Goal: Find specific page/section: Find specific page/section

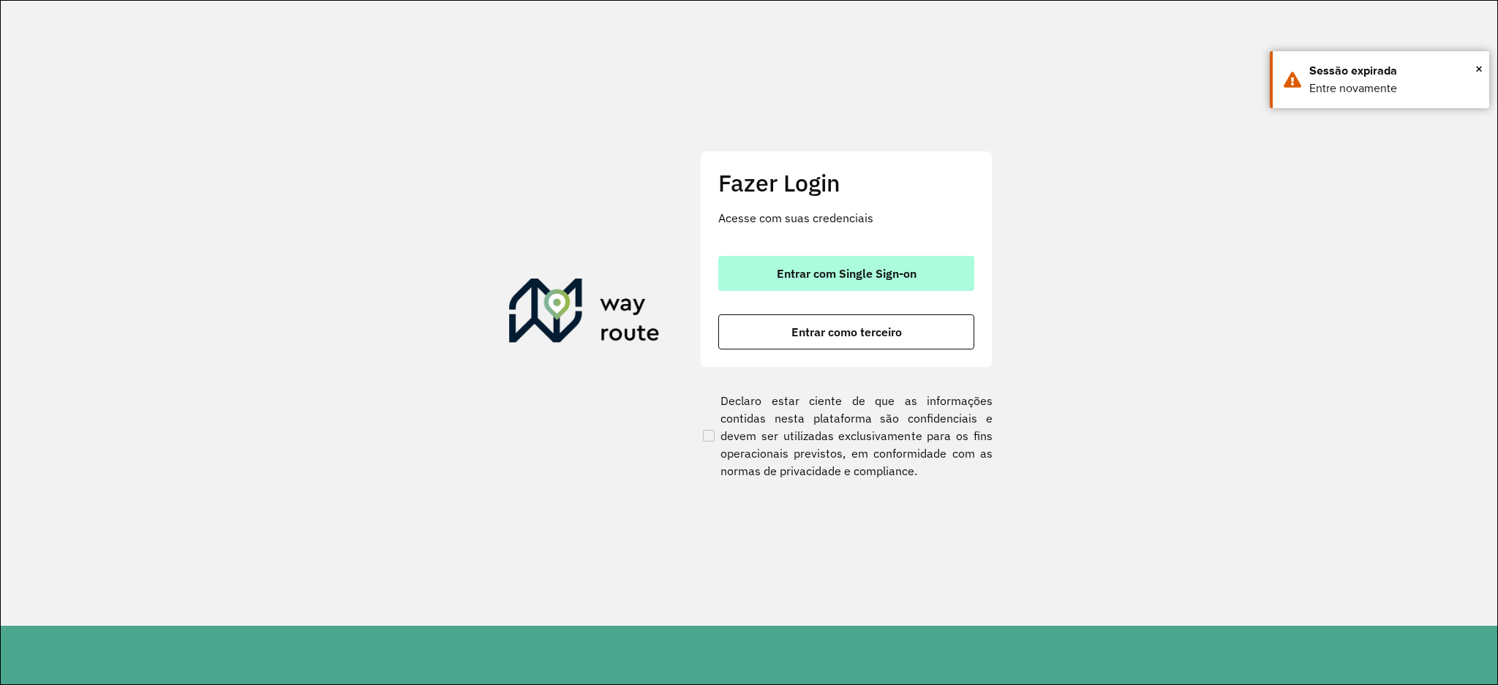
click at [840, 268] on span "Entrar com Single Sign-on" at bounding box center [847, 274] width 140 height 12
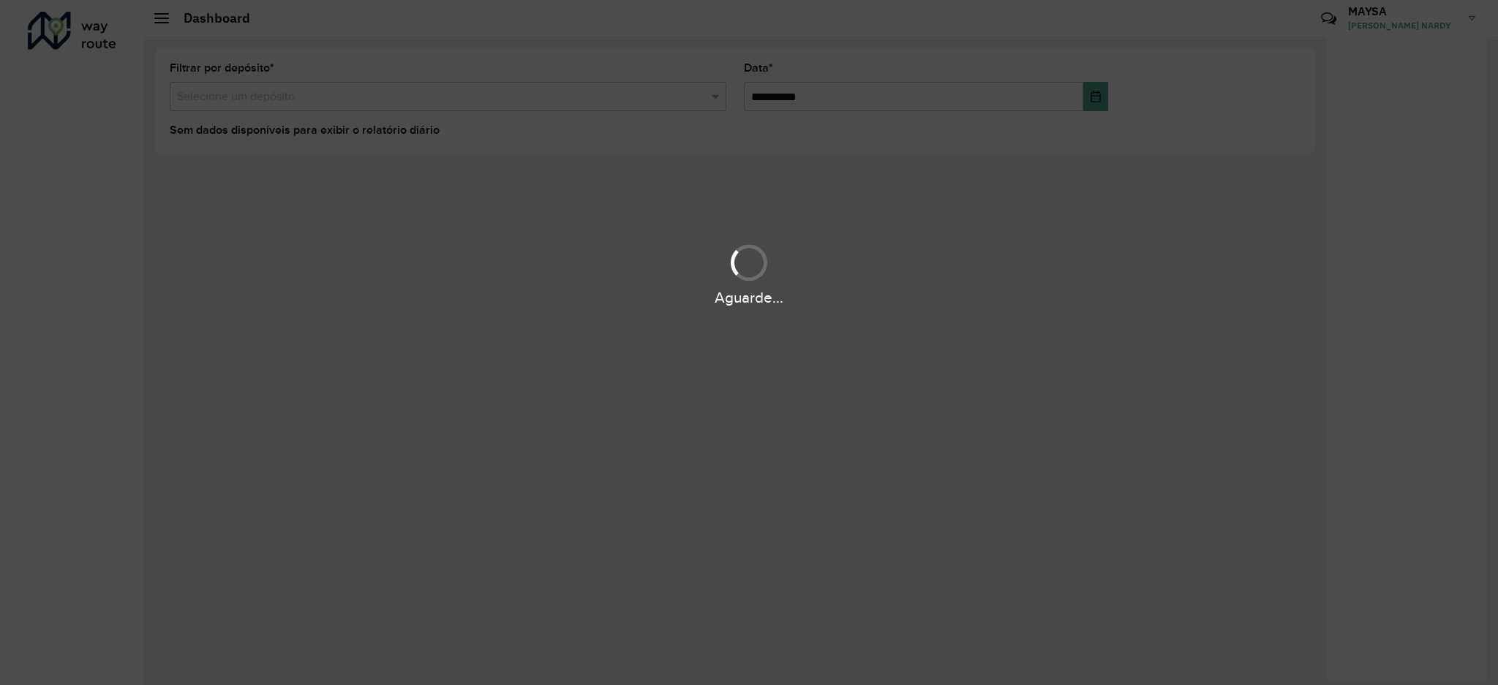
click at [272, 208] on div "Aguarde..." at bounding box center [749, 342] width 1498 height 685
click at [418, 208] on div "Aguarde..." at bounding box center [749, 342] width 1498 height 685
click at [515, 319] on div "Aguarde..." at bounding box center [749, 342] width 1498 height 685
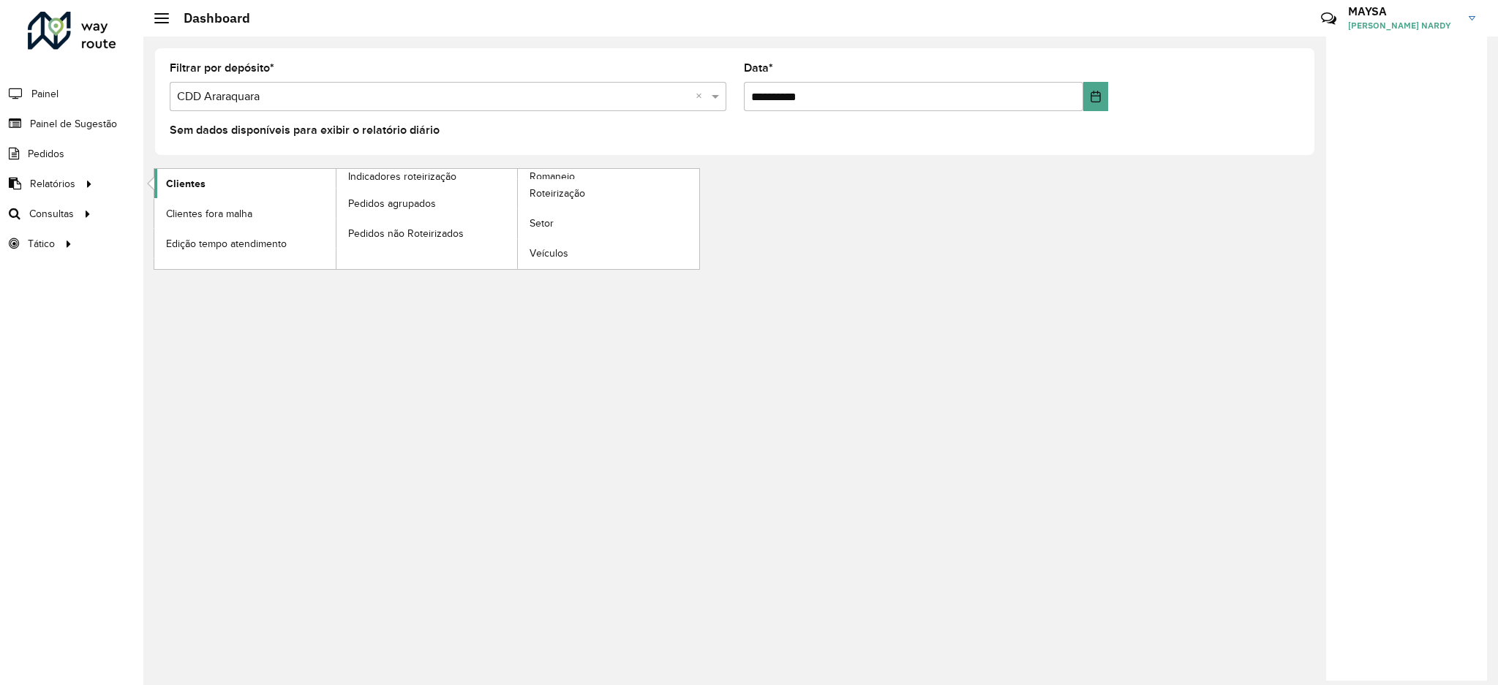
click at [165, 182] on link "Clientes" at bounding box center [244, 183] width 181 height 29
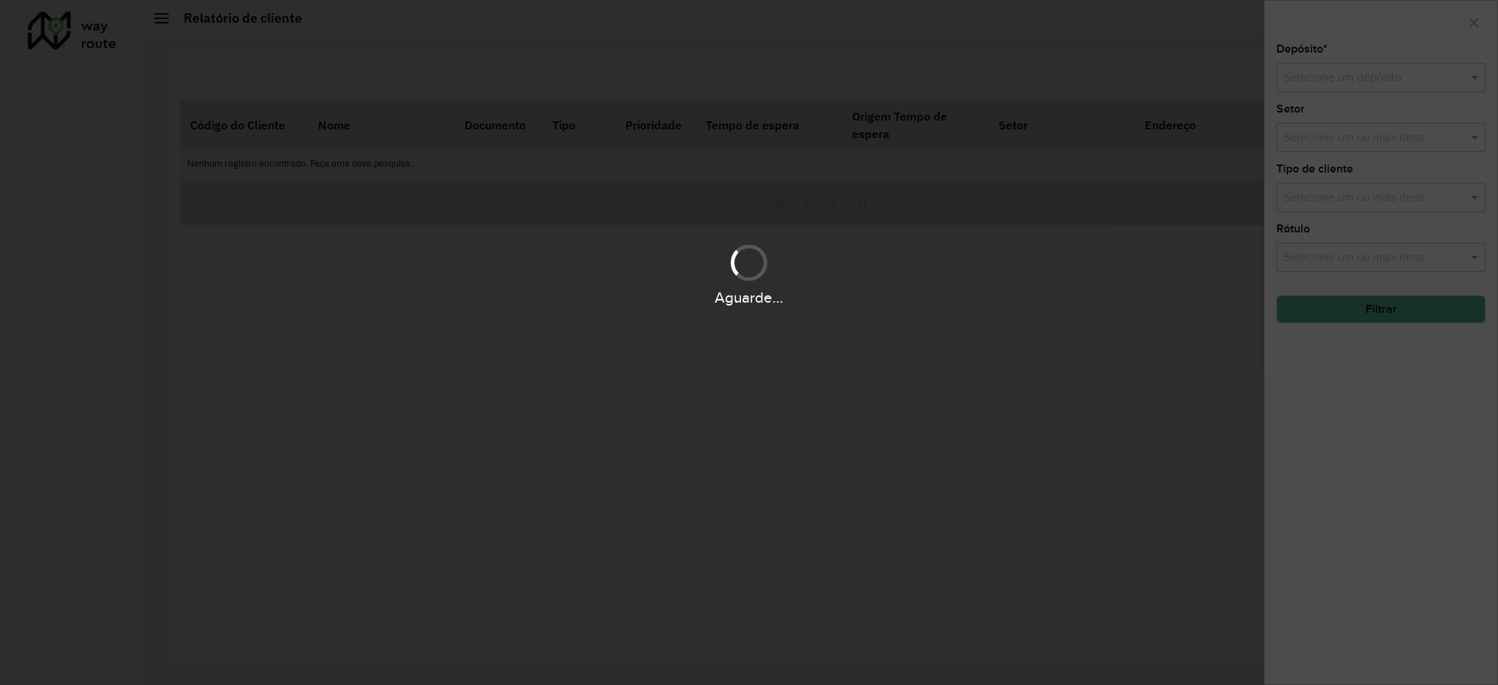
click at [1352, 87] on div "Aguarde..." at bounding box center [749, 342] width 1498 height 685
click at [1370, 73] on div "Aguarde..." at bounding box center [749, 342] width 1498 height 685
click at [1348, 89] on div "Aguarde..." at bounding box center [749, 342] width 1498 height 685
click at [1371, 78] on div "Aguarde..." at bounding box center [749, 342] width 1498 height 685
click at [1312, 83] on div "Aguarde..." at bounding box center [749, 342] width 1498 height 685
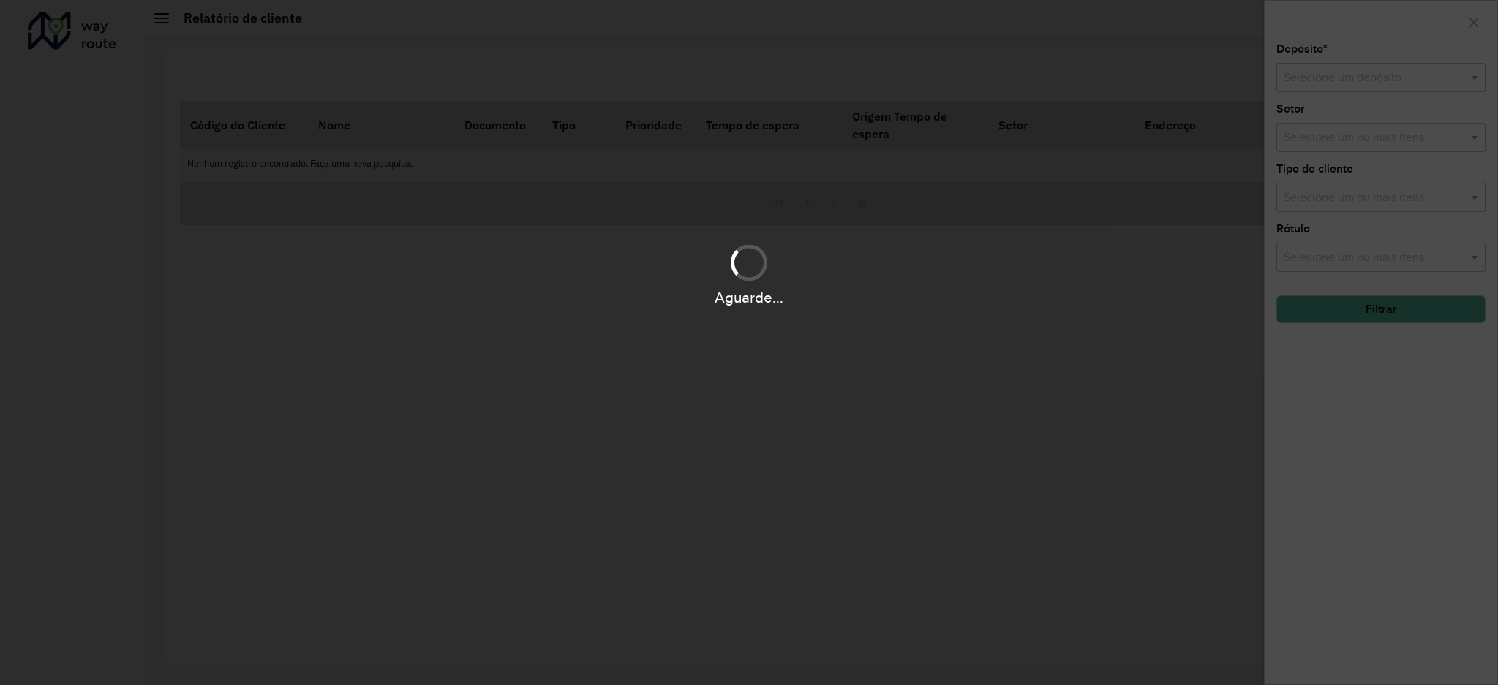
click at [1358, 82] on div "Aguarde..." at bounding box center [749, 342] width 1498 height 685
click at [665, 138] on div "Aguarde..." at bounding box center [749, 342] width 1498 height 685
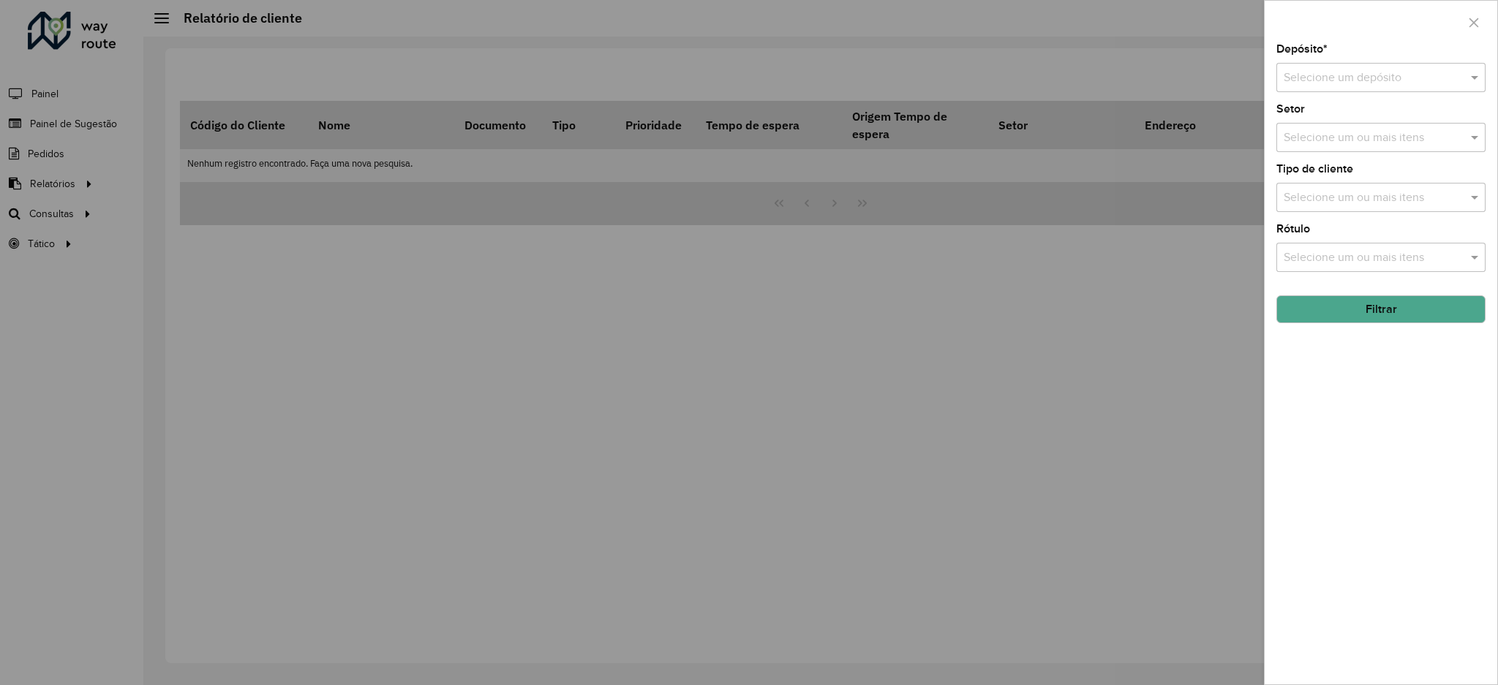
click at [416, 431] on div at bounding box center [749, 342] width 1498 height 685
